Goal: Use online tool/utility

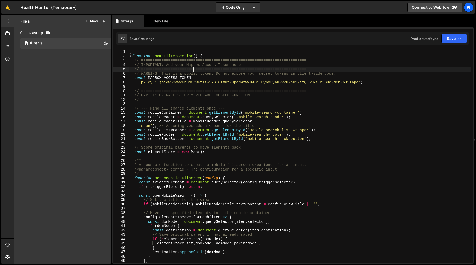
click at [193, 68] on div "; ( function _homeFilterSection ( ) { // ======================================…" at bounding box center [300, 161] width 342 height 222
paste textarea "hh-home_hero-form"
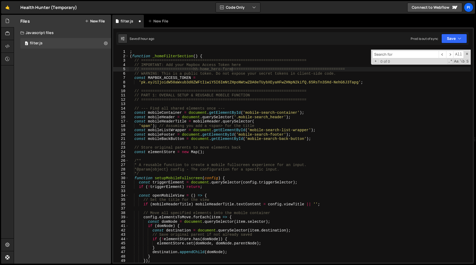
click at [303, 72] on div "; ( function _homeFilterSection ( ) { // ======================================…" at bounding box center [300, 161] width 342 height 222
type textarea "// ========================================================================="
click at [397, 54] on input at bounding box center [405, 55] width 66 height 8
paste input "hh-home_hero-form"
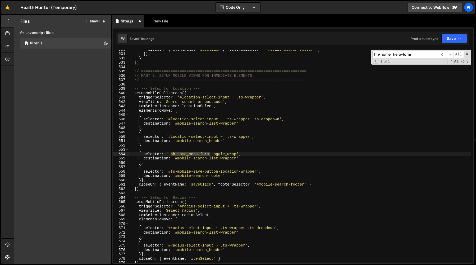
scroll to position [2327, 0]
type input "hh-home_hero-form"
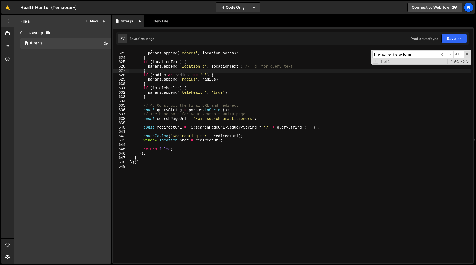
scroll to position [0, 1]
click at [167, 73] on div "if ( locationCoords ) { params . append ( 'coords' , locationCoords ) ; } if ( …" at bounding box center [300, 158] width 342 height 222
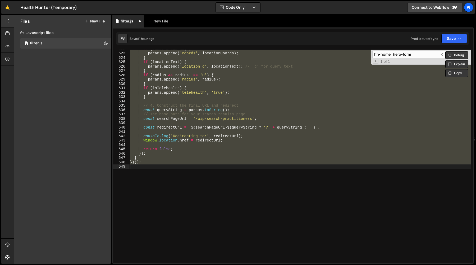
click at [241, 99] on div "if ( locationCoords ) { params . append ( 'coords' , locationCoords ) ; } if ( …" at bounding box center [300, 156] width 342 height 213
type textarea "}"
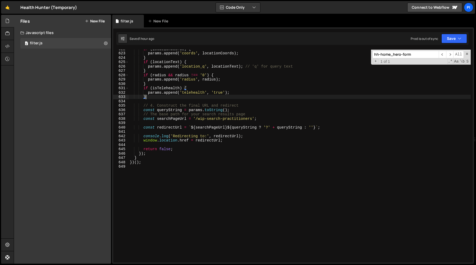
click at [248, 99] on div "if ( locationCoords ) { params . append ( 'coords' , locationCoords ) ; } if ( …" at bounding box center [300, 158] width 342 height 222
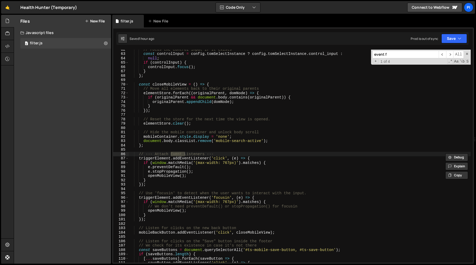
scroll to position [1402, 0]
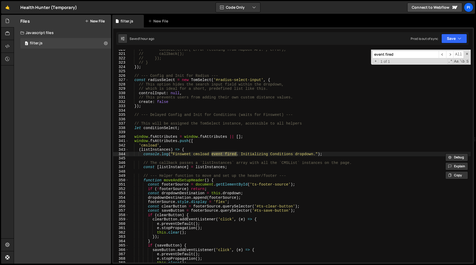
type input "event fired"
click at [176, 135] on div "// console.error('Error fetching from Mapbox API:', error); // callback(); // }…" at bounding box center [300, 158] width 342 height 222
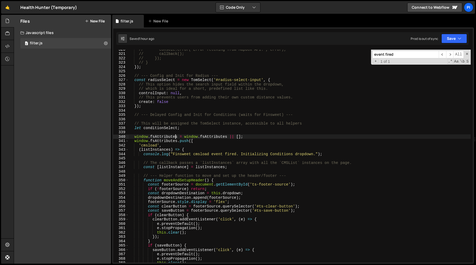
click at [176, 135] on div "// console.error('Error fetching from Mapbox API:', error); // callback(); // }…" at bounding box center [300, 158] width 342 height 222
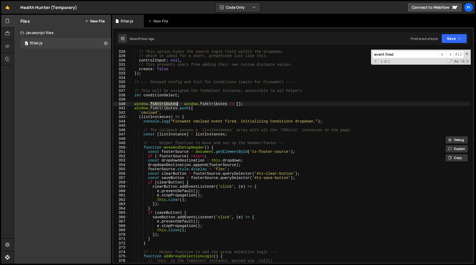
scroll to position [1436, 0]
click at [165, 107] on div "// This option hides the search input field within the dropdown, // which is id…" at bounding box center [300, 160] width 342 height 222
click at [209, 101] on div "// This option hides the search input field within the dropdown, // which is id…" at bounding box center [300, 160] width 342 height 222
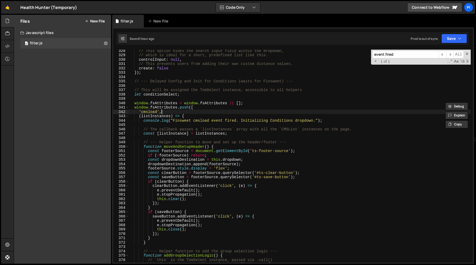
click at [166, 113] on div "// This option hides the search input field within the dropdown, // which is id…" at bounding box center [300, 160] width 342 height 222
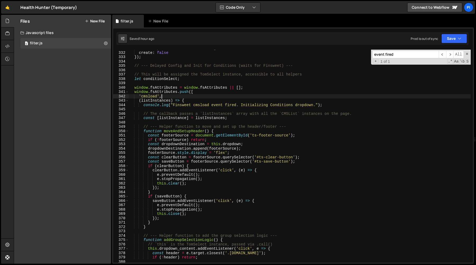
scroll to position [1452, 0]
click at [197, 100] on div "// This prevents users from adding their own custom distance values. create : f…" at bounding box center [300, 157] width 342 height 222
type textarea "(listInstances) => {"
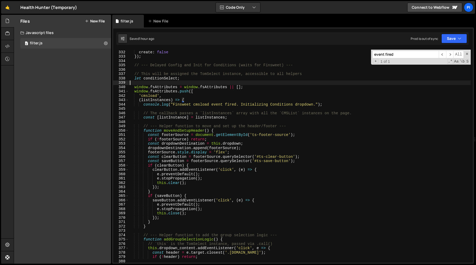
click at [167, 84] on div "// This prevents users from adding their own custom distance values. create : f…" at bounding box center [300, 157] width 342 height 222
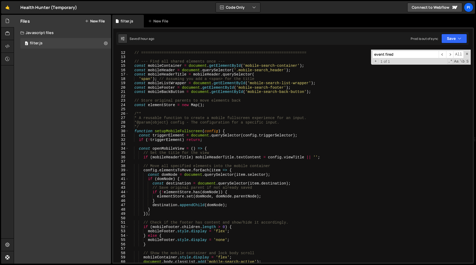
scroll to position [0, 0]
